Goal: Answer question/provide support: Answer question/provide support

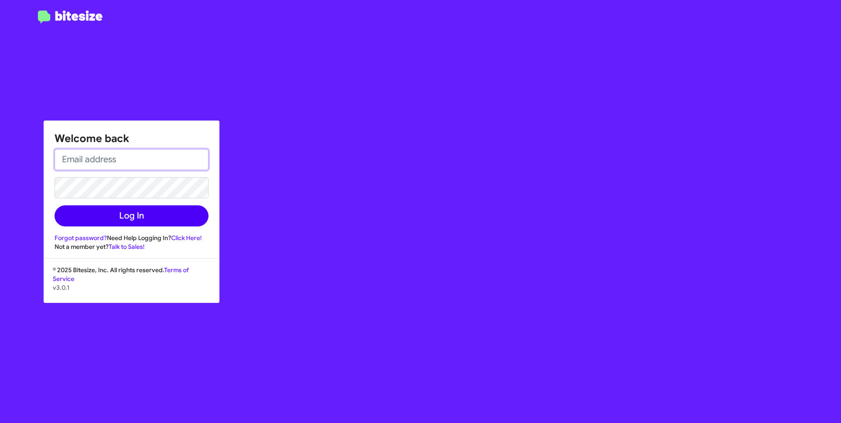
type input "ABECKER@ourismancars.com"
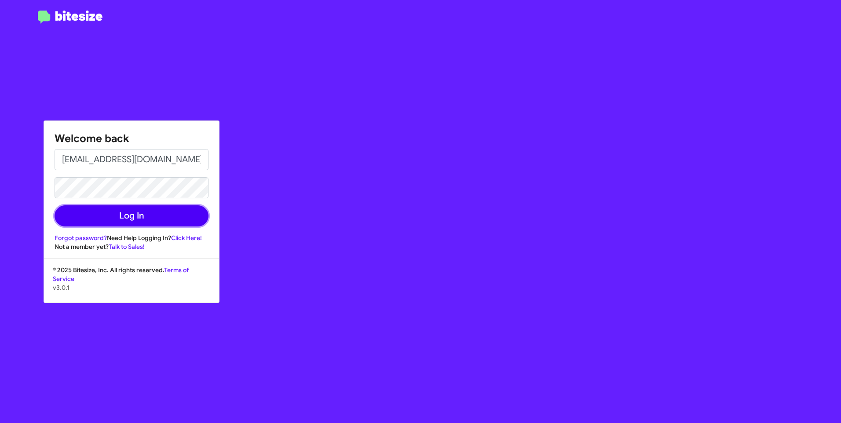
click at [142, 215] on button "Log In" at bounding box center [132, 215] width 154 height 21
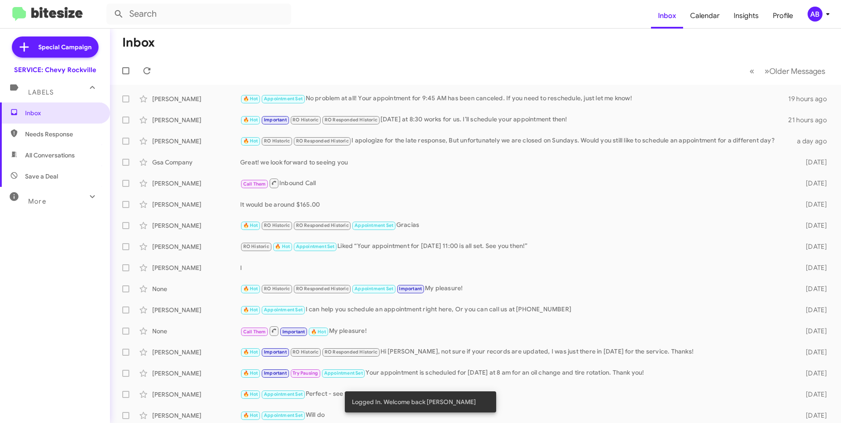
click at [60, 140] on span "Needs Response" at bounding box center [55, 134] width 110 height 21
type input "in:needs-response"
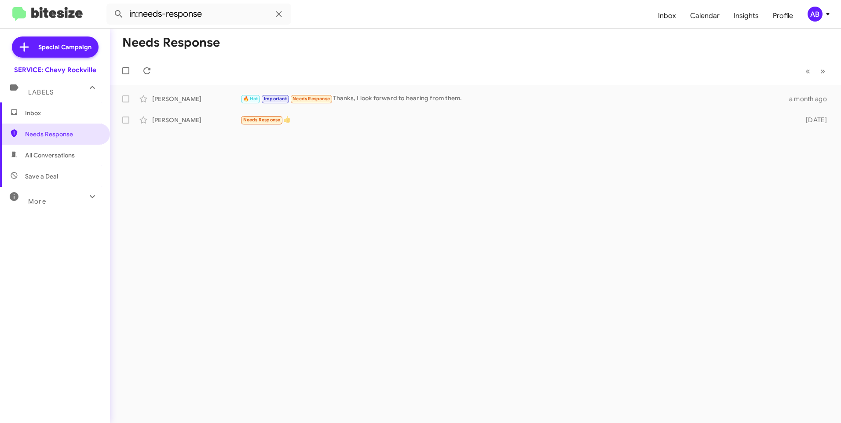
click at [52, 116] on span "Inbox" at bounding box center [62, 113] width 75 height 9
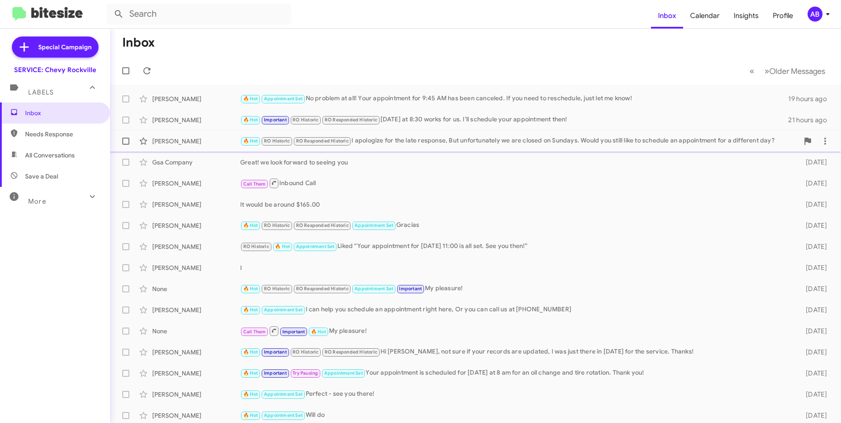
click at [384, 144] on div "🔥 Hot RO Historic RO Responded Historic I apologize for the late response, But …" at bounding box center [519, 141] width 558 height 10
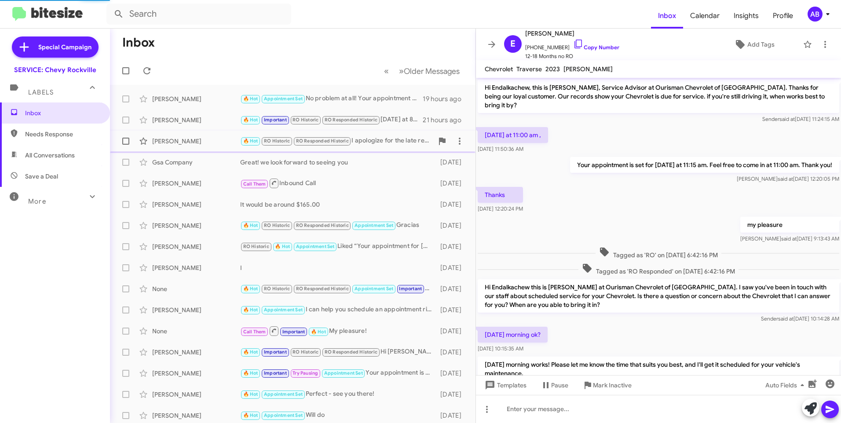
scroll to position [359, 0]
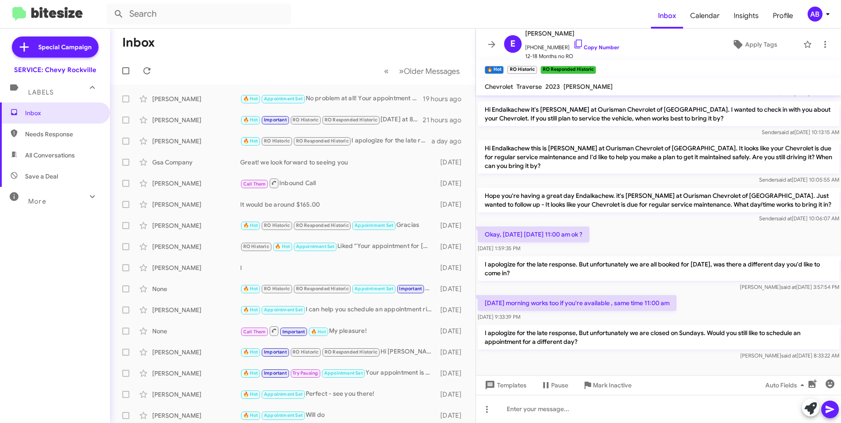
click at [620, 331] on p "I apologize for the late response, But unfortunately we are closed on Sundays. …" at bounding box center [658, 337] width 361 height 25
